Goal: Find specific page/section: Find specific page/section

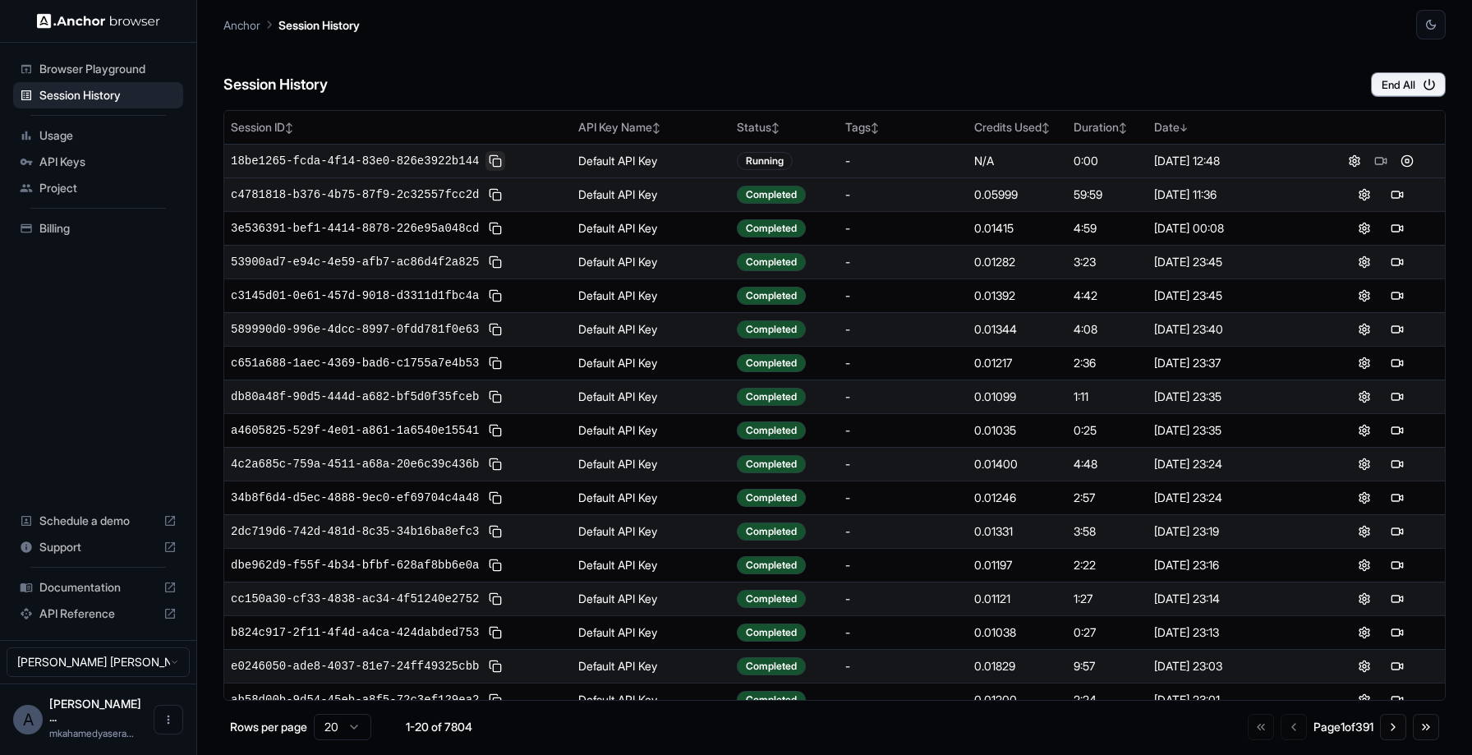
click at [498, 163] on button at bounding box center [495, 161] width 20 height 20
click at [1387, 161] on button at bounding box center [1397, 161] width 20 height 20
